Goal: Information Seeking & Learning: Understand process/instructions

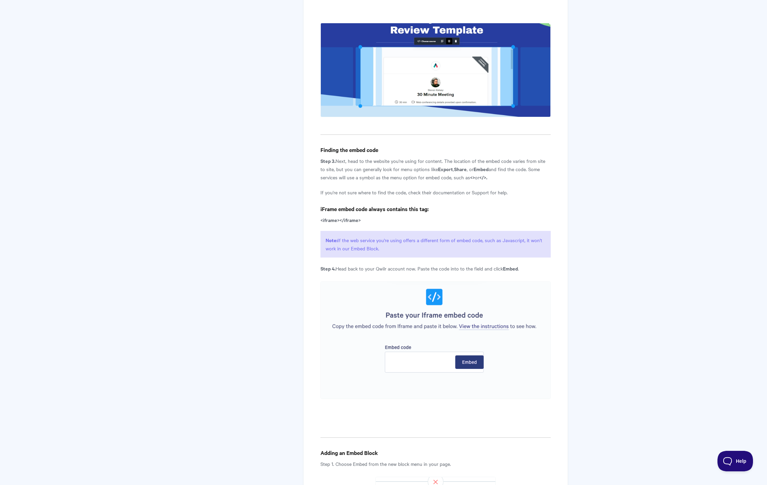
scroll to position [939, 0]
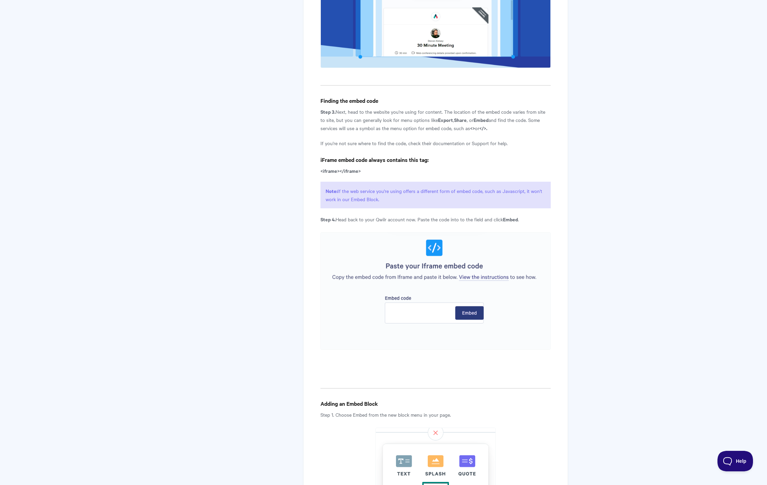
click at [387, 201] on p "Note: If the web service you're using offers a different form of embed code, su…" at bounding box center [436, 195] width 230 height 27
click at [384, 203] on p "Note: If the web service you're using offers a different form of embed code, su…" at bounding box center [436, 195] width 230 height 27
drag, startPoint x: 339, startPoint y: 182, endPoint x: 414, endPoint y: 186, distance: 75.3
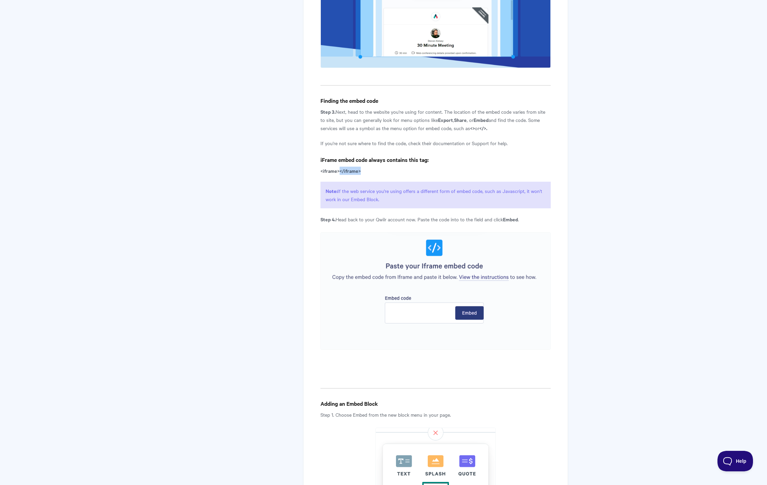
click at [416, 208] on p "Note: If the web service you're using offers a different form of embed code, su…" at bounding box center [436, 195] width 230 height 27
drag, startPoint x: 415, startPoint y: 213, endPoint x: 373, endPoint y: 206, distance: 42.3
click at [407, 208] on p "Note: If the web service you're using offers a different form of embed code, su…" at bounding box center [436, 195] width 230 height 27
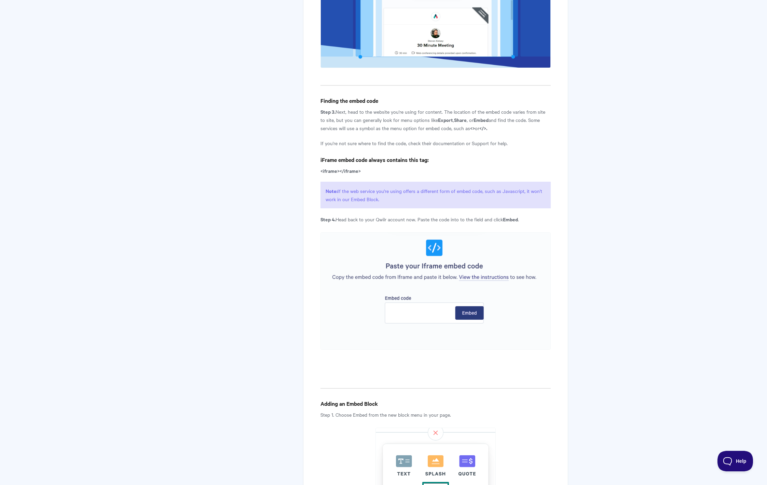
drag, startPoint x: 368, startPoint y: 204, endPoint x: 506, endPoint y: 210, distance: 138.9
click at [506, 208] on p "Note: If the web service you're using offers a different form of embed code, su…" at bounding box center [436, 195] width 230 height 27
click at [466, 208] on p "Note: If the web service you're using offers a different form of embed code, su…" at bounding box center [436, 195] width 230 height 27
drag, startPoint x: 386, startPoint y: 202, endPoint x: 470, endPoint y: 203, distance: 84.4
click at [470, 203] on p "Note: If the web service you're using offers a different form of embed code, su…" at bounding box center [436, 195] width 230 height 27
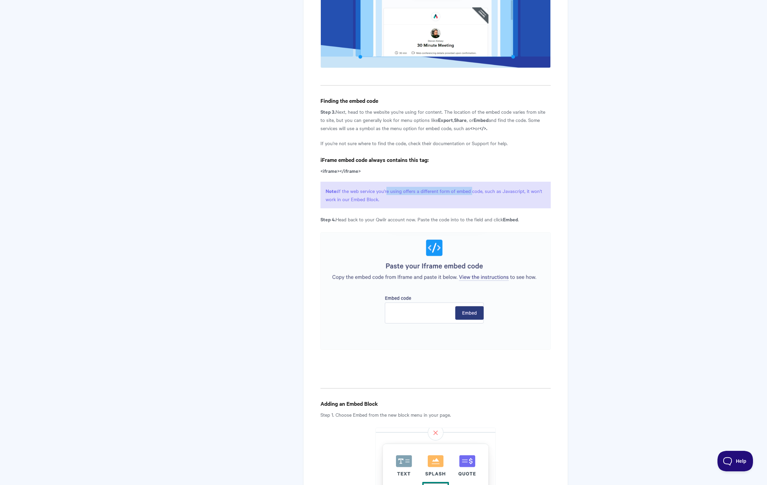
click at [470, 203] on p "Note: If the web service you're using offers a different form of embed code, su…" at bounding box center [436, 195] width 230 height 27
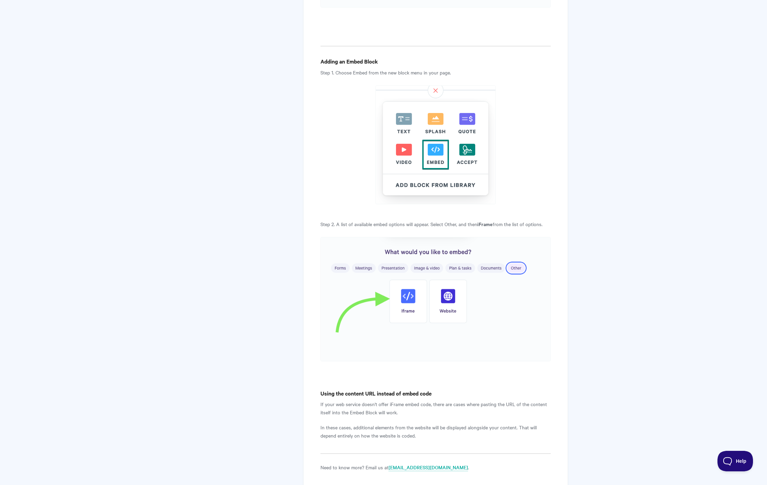
scroll to position [1358, 0]
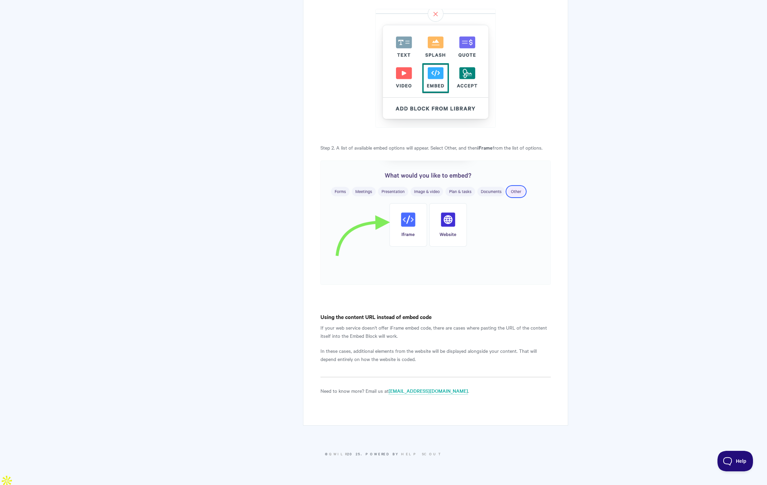
click at [340, 210] on img at bounding box center [436, 223] width 230 height 125
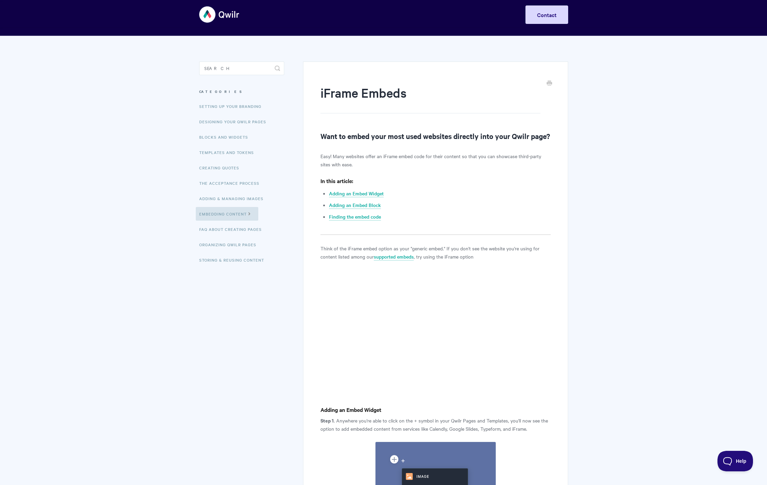
scroll to position [0, 0]
